Goal: Task Accomplishment & Management: Use online tool/utility

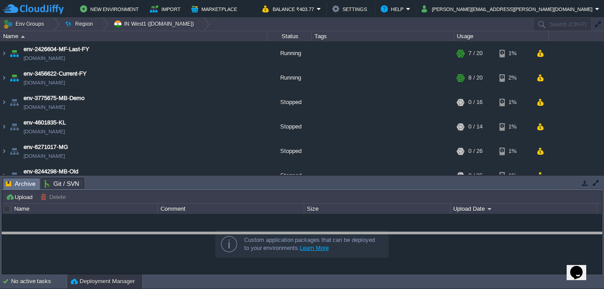
drag, startPoint x: 237, startPoint y: 188, endPoint x: 241, endPoint y: 243, distance: 54.4
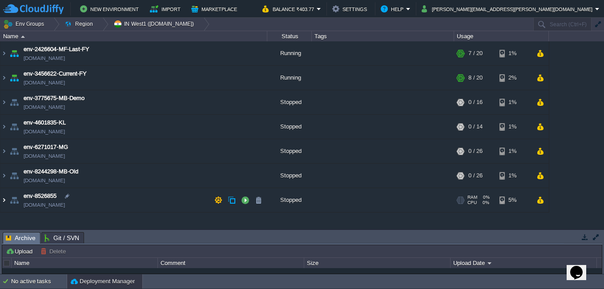
click at [2, 200] on img at bounding box center [3, 200] width 7 height 24
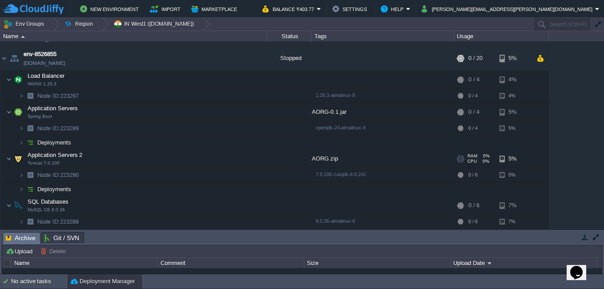
scroll to position [142, 0]
click at [23, 188] on img at bounding box center [21, 189] width 5 height 14
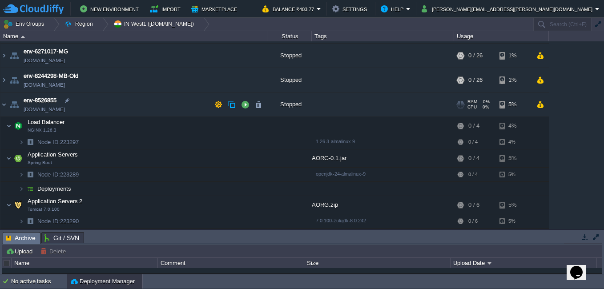
scroll to position [0, 0]
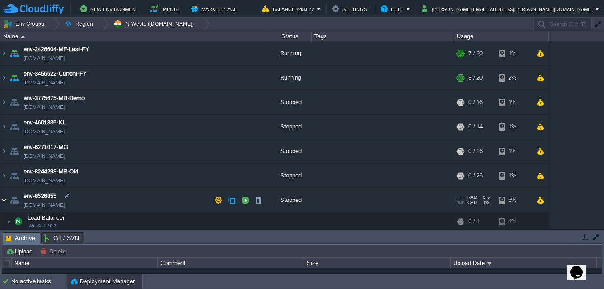
click at [3, 202] on img at bounding box center [3, 200] width 7 height 24
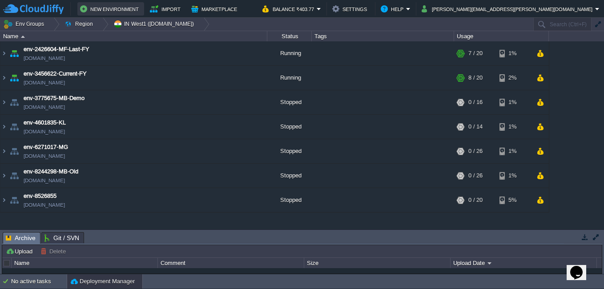
click at [100, 9] on button "New Environment" at bounding box center [110, 9] width 61 height 11
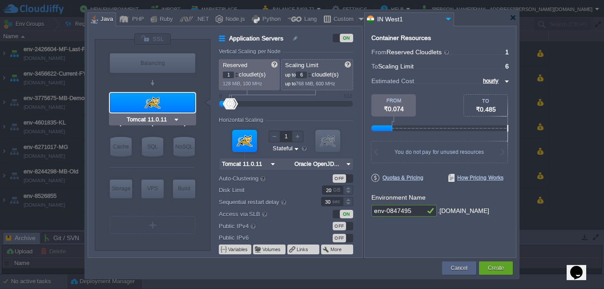
type input "NGINX 1.28.0"
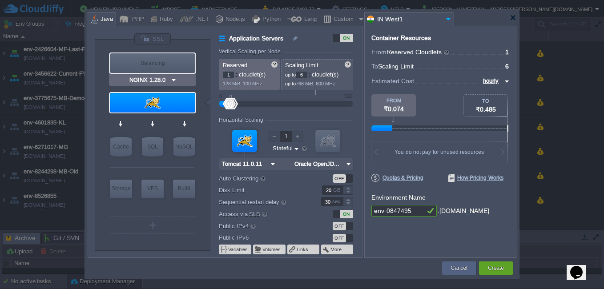
click at [159, 65] on div "Balancing" at bounding box center [152, 63] width 85 height 20
type input "Load Balancer"
type input "4"
type input "NGINX 1.28.0"
type input "1.28.0-almalin..."
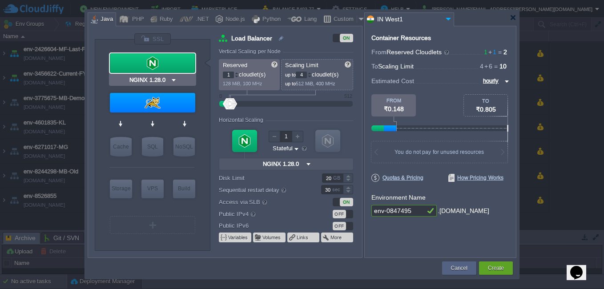
type input "Tomcat 11.0.11"
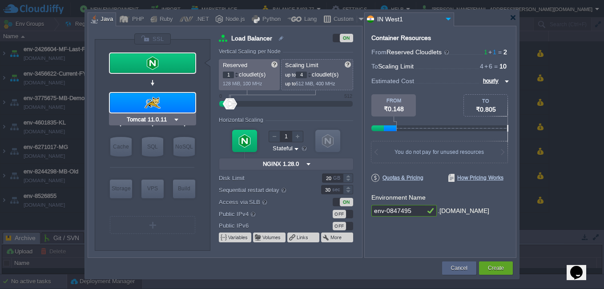
click at [181, 103] on div at bounding box center [152, 103] width 85 height 20
type input "Application Servers"
type input "6"
type input "Tomcat 11.0.11"
type input "Oracle OpenJD..."
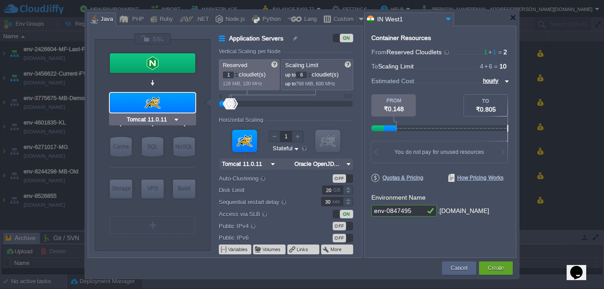
click at [178, 119] on img at bounding box center [176, 119] width 7 height 9
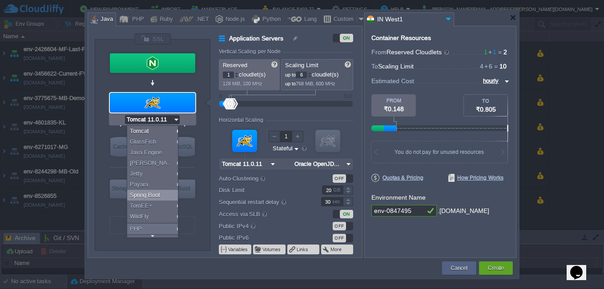
click at [159, 193] on div "Spring Boot" at bounding box center [154, 195] width 54 height 11
type input "4"
type input "Spring Boot"
type input "Oracle OpenJD..."
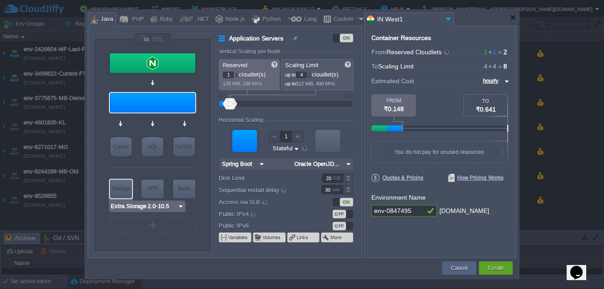
type input "MariaDB 12.0.2"
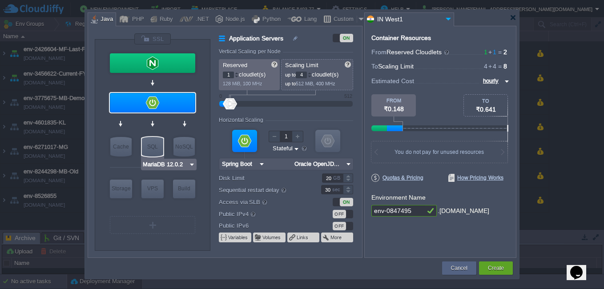
click at [159, 150] on div "SQL" at bounding box center [152, 147] width 21 height 20
type input "SQL Databases"
type input "4"
type input "6"
type input "MariaDB 12.0.2"
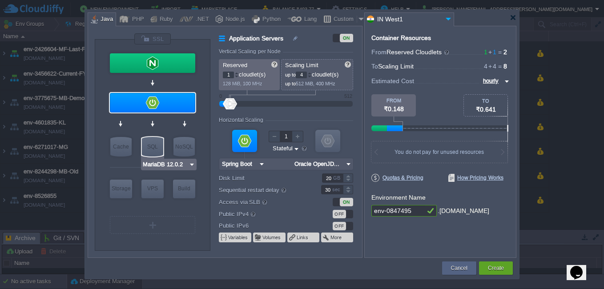
type input "12.0.2-almalin..."
type input "Stateless"
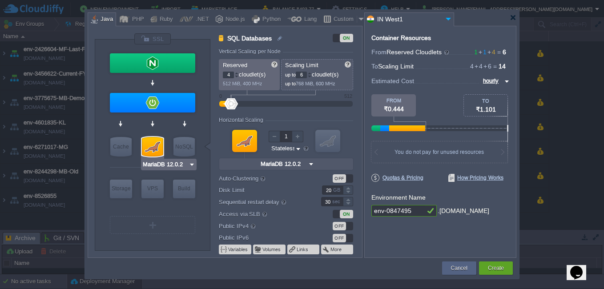
click at [194, 164] on img at bounding box center [192, 164] width 7 height 9
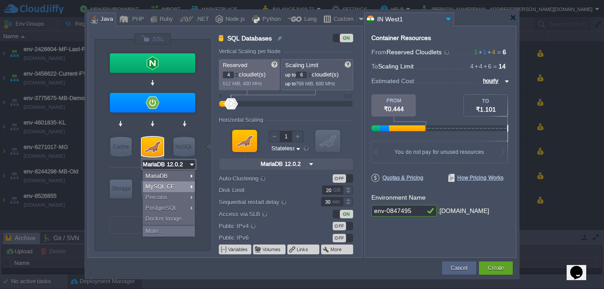
click at [169, 186] on div "MySQL CE" at bounding box center [169, 187] width 52 height 11
type input "MySQL CE 9.3.0"
type input "9.3.0-almalinux-9"
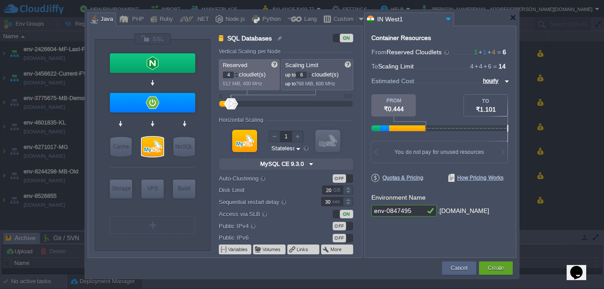
click at [297, 149] on img at bounding box center [298, 149] width 7 height 8
click at [316, 115] on form "Vertical Scaling per Node Reserved 4 cloudlet(s) 512 MiB, 400 MHz Scaling Limit…" at bounding box center [290, 153] width 143 height 209
click at [314, 164] on img at bounding box center [311, 164] width 9 height 12
click at [220, 154] on div "VM VM" at bounding box center [286, 149] width 134 height 48
type input "AlmaLinux 9.6"
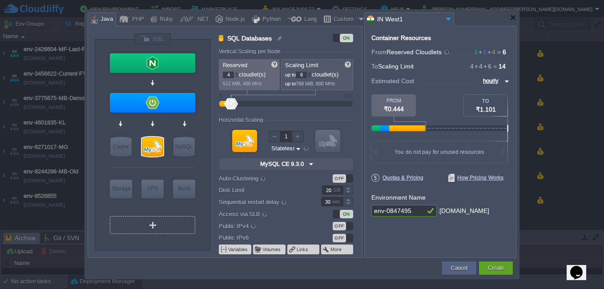
click at [153, 228] on div at bounding box center [152, 225] width 1 height 7
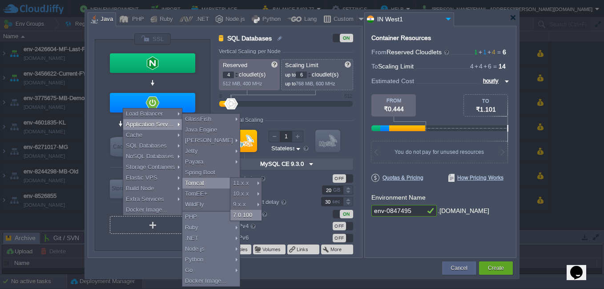
click at [246, 216] on div "7.0.100" at bounding box center [246, 215] width 31 height 11
type input "Application Servers 2"
type input "1"
type input "Tomcat 7.0.100"
type input "Zulu Communit..."
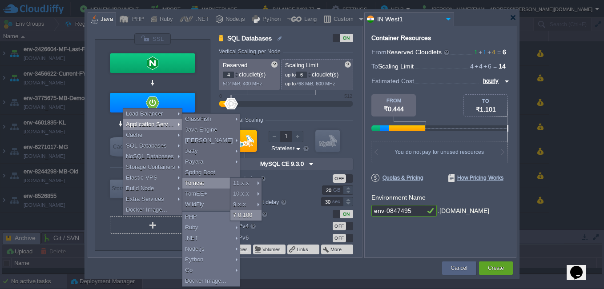
type input "Stateful"
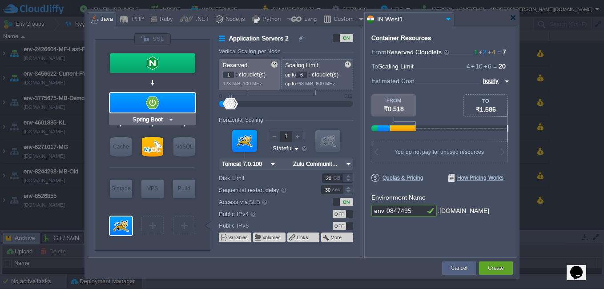
type input "NGINX 1.28.0"
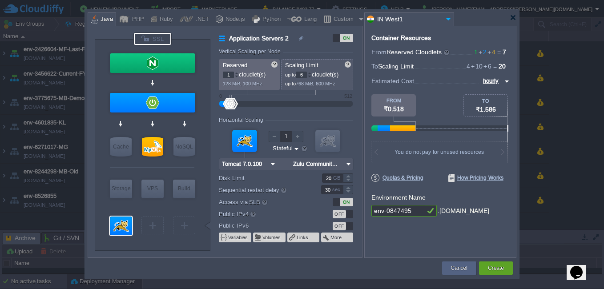
type input "Select Image"
click at [157, 37] on div at bounding box center [152, 39] width 37 height 12
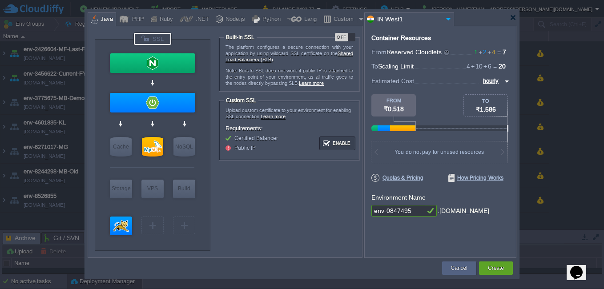
click at [199, 123] on div "VM Balancing VM Application Servers VM Cache VM SQL VM NoSQL VM Storage VM VPS …" at bounding box center [153, 145] width 116 height 211
click at [121, 223] on div at bounding box center [121, 226] width 22 height 19
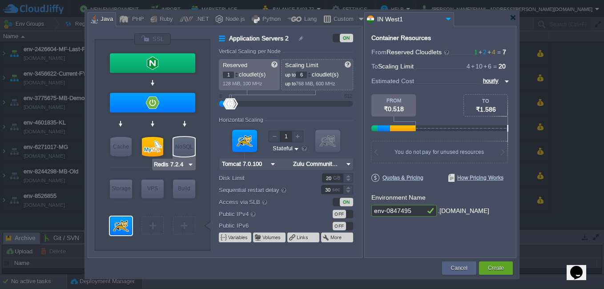
type input "MySQL CE 9.3.0"
click at [161, 142] on div at bounding box center [152, 147] width 21 height 20
type input "SQL Databases"
type input "4"
type input "MySQL CE 9.3.0"
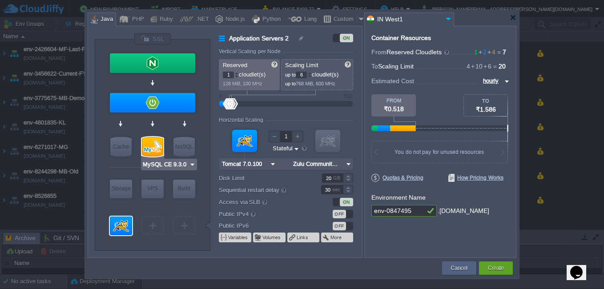
type input "9.3.0-almalinux-9"
type input "Stateless"
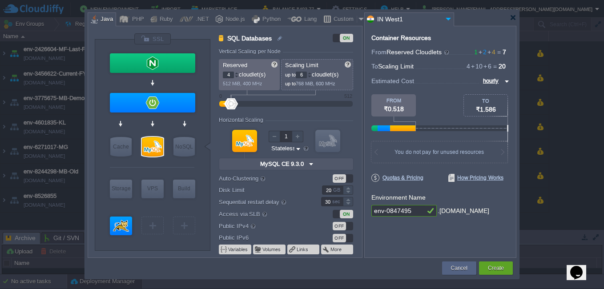
type input "Spring Boot"
click at [154, 104] on div at bounding box center [152, 103] width 85 height 20
type input "Application Servers"
type input "1"
type input "4"
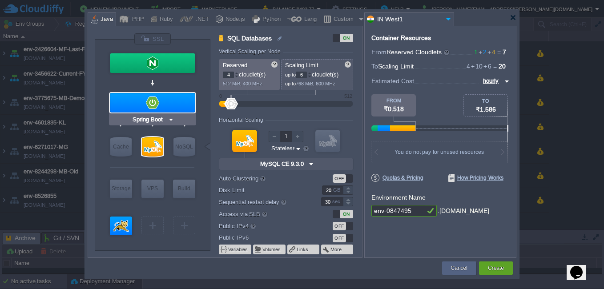
type input "Spring Boot"
type input "Oracle OpenJD..."
type input "Stateful"
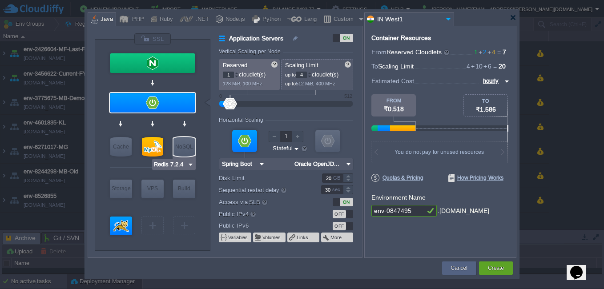
type input "Spring Boot"
click at [171, 118] on img at bounding box center [171, 119] width 7 height 9
click at [178, 101] on div at bounding box center [152, 103] width 85 height 20
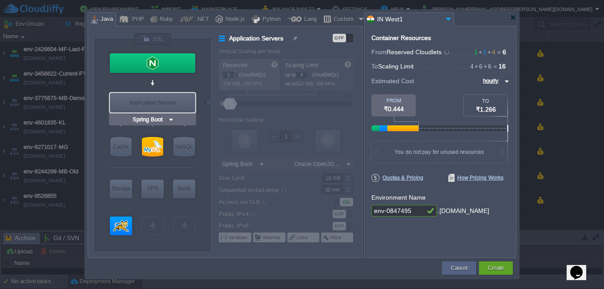
click at [149, 101] on div "Application Servers" at bounding box center [152, 103] width 85 height 20
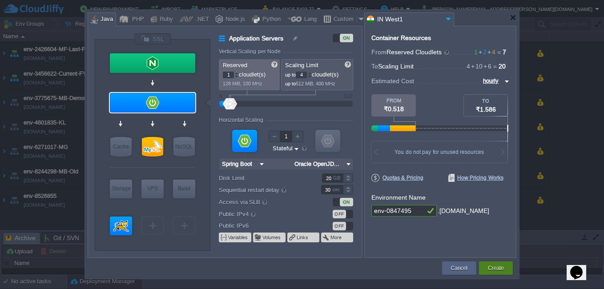
click at [500, 269] on button "Create" at bounding box center [496, 268] width 16 height 9
